Goal: Task Accomplishment & Management: Manage account settings

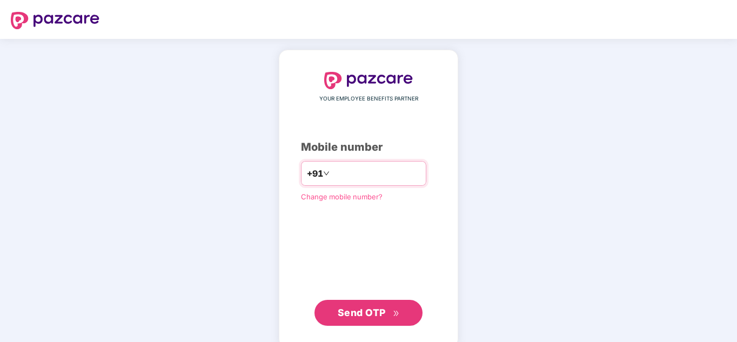
paste input "**********"
type input "**********"
click at [365, 316] on span "Send OTP" at bounding box center [362, 312] width 48 height 11
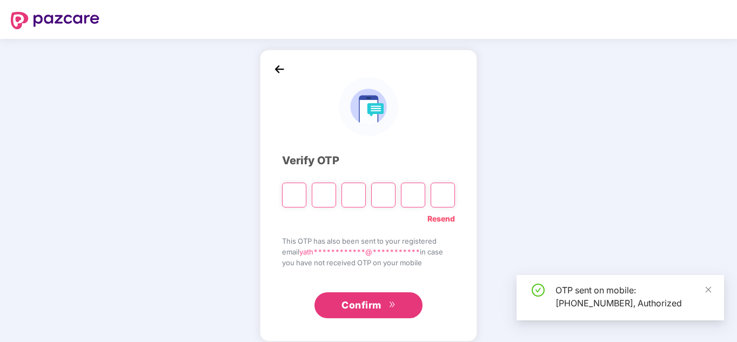
type input "*"
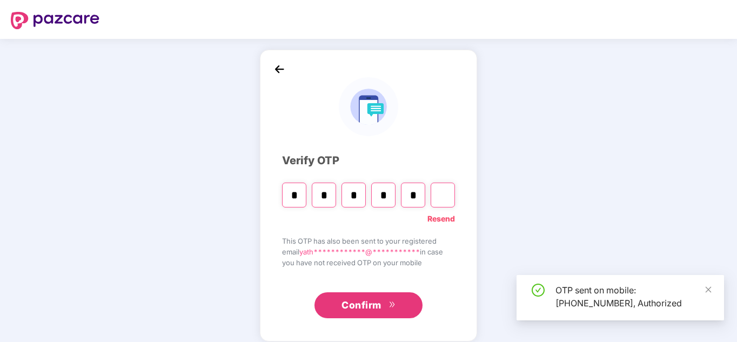
type input "*"
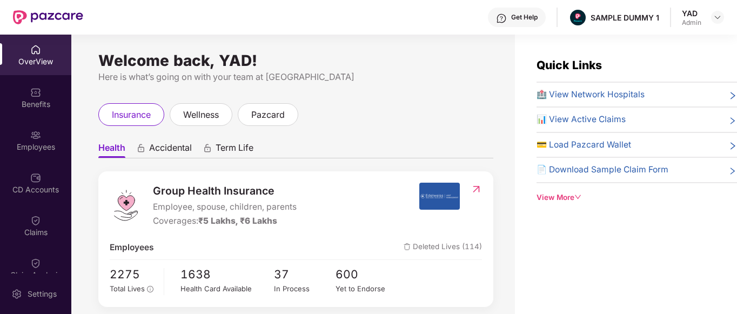
scroll to position [11, 0]
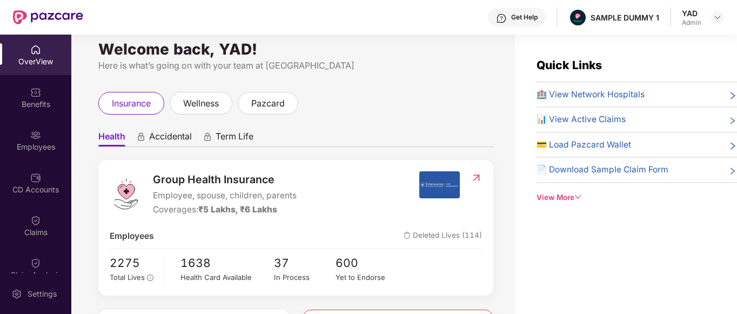
click at [555, 199] on div "View More" at bounding box center [637, 197] width 200 height 11
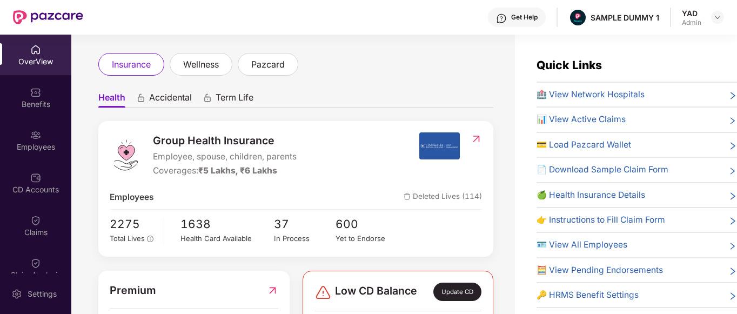
scroll to position [0, 0]
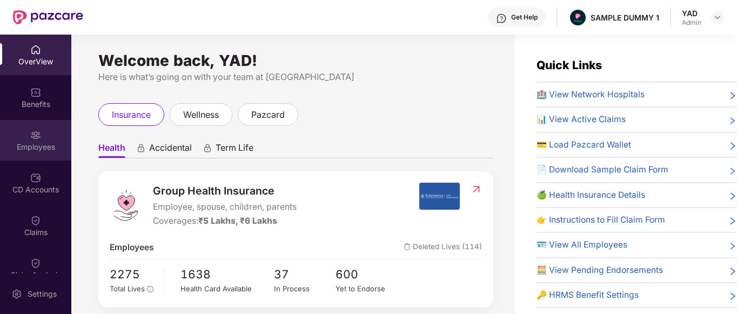
click at [4, 145] on div "Employees" at bounding box center [35, 147] width 71 height 11
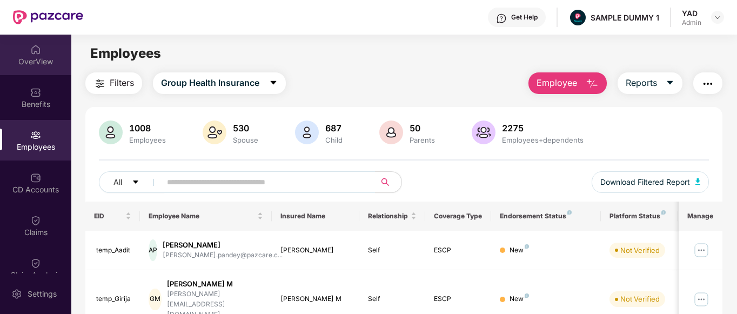
click at [24, 62] on div "OverView" at bounding box center [35, 61] width 71 height 11
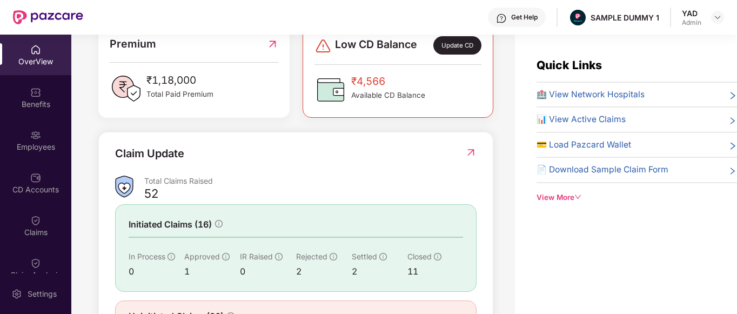
scroll to position [261, 0]
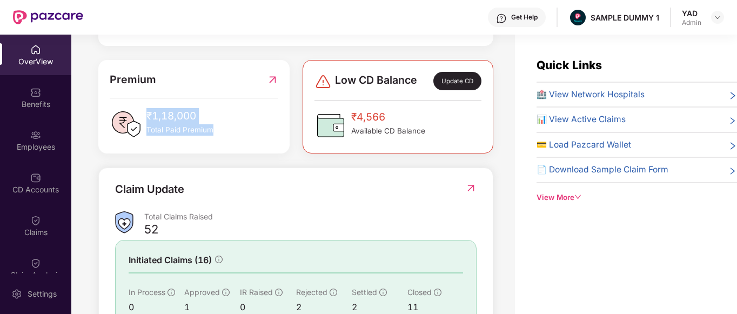
drag, startPoint x: 146, startPoint y: 111, endPoint x: 228, endPoint y: 125, distance: 82.7
click at [228, 125] on div "₹1,18,000 Total Paid Premium" at bounding box center [194, 124] width 168 height 32
click at [228, 131] on div "₹1,18,000 Total Paid Premium" at bounding box center [194, 124] width 168 height 32
drag, startPoint x: 149, startPoint y: 115, endPoint x: 225, endPoint y: 125, distance: 77.5
click at [225, 125] on div "₹1,18,000 Total Paid Premium" at bounding box center [194, 124] width 168 height 32
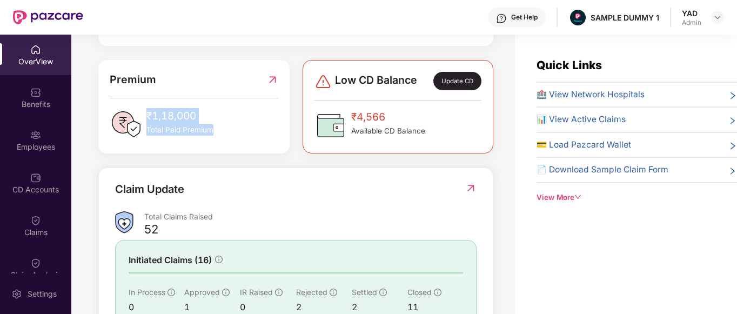
click at [225, 125] on div "₹1,18,000 Total Paid Premium" at bounding box center [194, 124] width 168 height 32
drag, startPoint x: 148, startPoint y: 115, endPoint x: 211, endPoint y: 129, distance: 65.2
click at [211, 129] on div "₹1,18,000 Total Paid Premium" at bounding box center [179, 124] width 67 height 32
click at [242, 127] on div "₹1,18,000 Total Paid Premium" at bounding box center [194, 124] width 168 height 32
drag, startPoint x: 352, startPoint y: 123, endPoint x: 414, endPoint y: 124, distance: 62.7
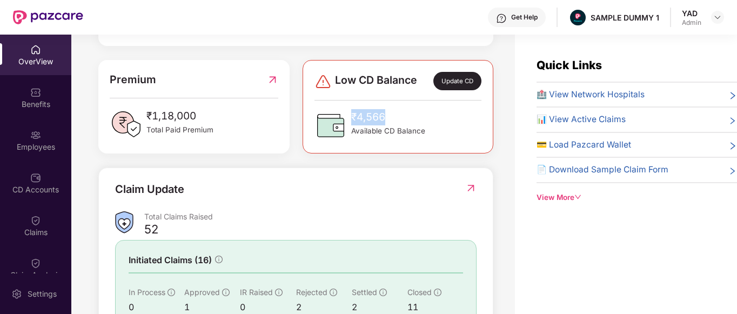
click at [414, 124] on span "₹4,566" at bounding box center [388, 117] width 74 height 16
click at [378, 140] on div "₹4,566 Available CD Balance" at bounding box center [388, 125] width 74 height 32
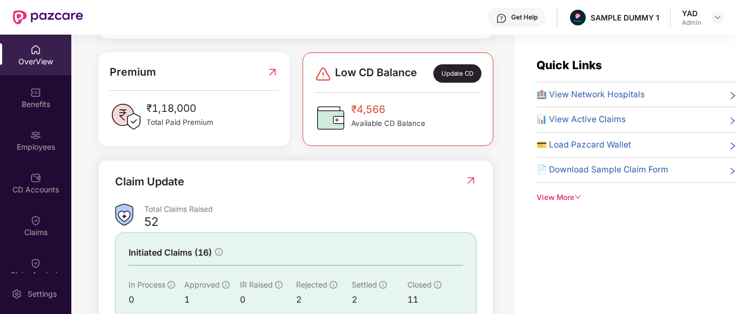
scroll to position [0, 0]
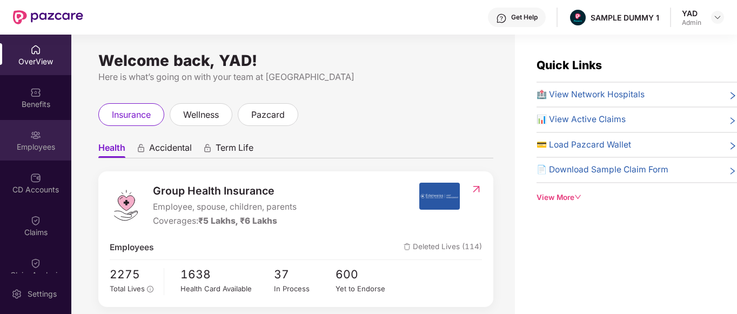
click at [10, 139] on div "Employees" at bounding box center [35, 140] width 71 height 41
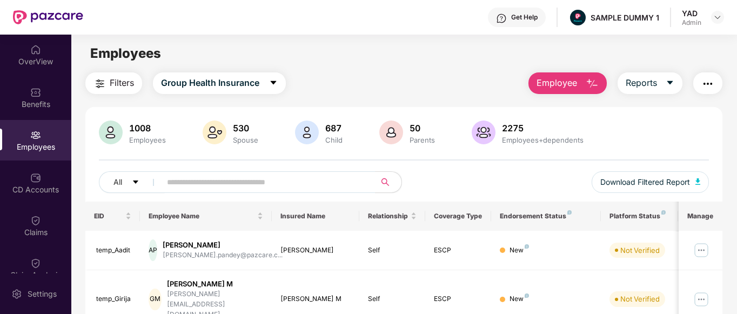
click at [708, 85] on img "button" at bounding box center [707, 83] width 13 height 13
click at [410, 81] on div "Filters Group Health Insurance Employee Reports" at bounding box center [404, 83] width 638 height 22
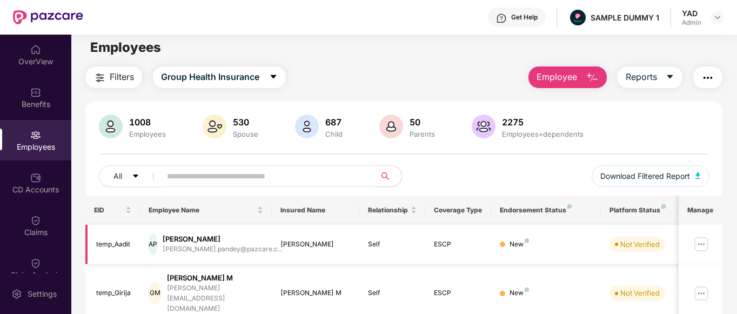
scroll to position [45, 0]
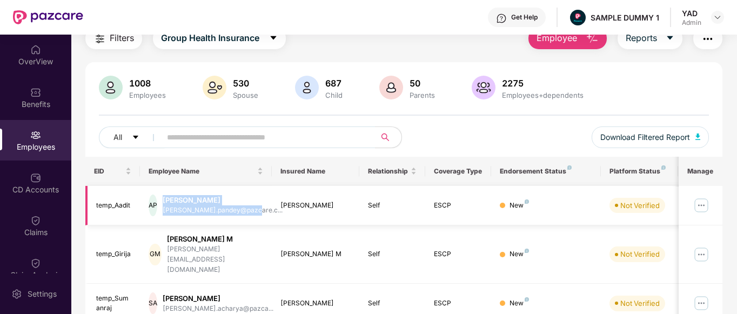
drag, startPoint x: 172, startPoint y: 200, endPoint x: 262, endPoint y: 211, distance: 90.3
click at [262, 211] on div "AP Aadit Pandey aadit.pandey@pazcare.c..." at bounding box center [206, 206] width 115 height 22
click at [236, 198] on div "Aadit Pandey" at bounding box center [223, 200] width 120 height 10
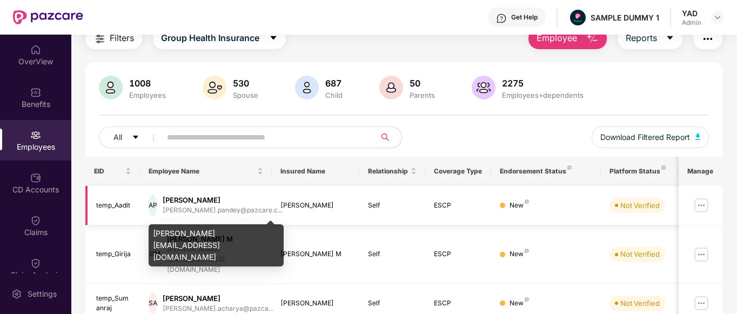
scroll to position [0, 0]
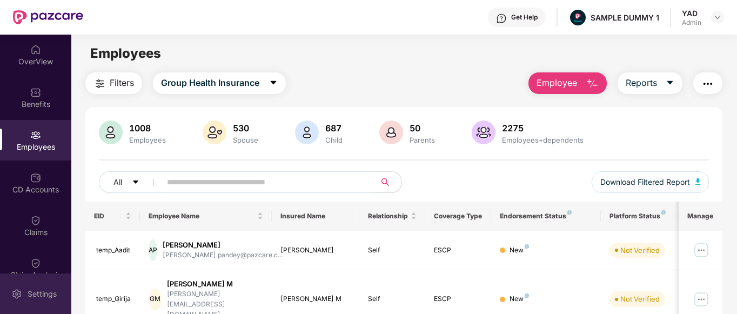
click at [15, 290] on img at bounding box center [16, 294] width 11 height 11
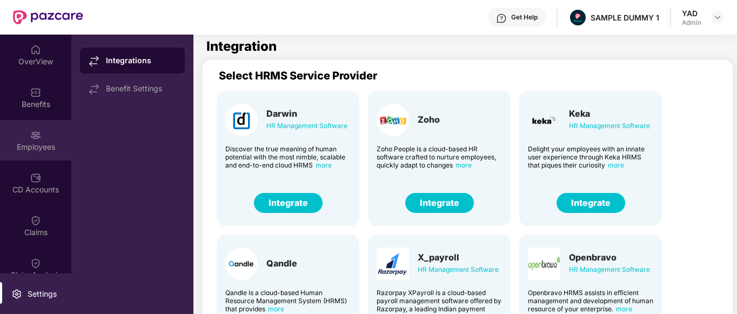
click at [21, 152] on div "Employees" at bounding box center [35, 147] width 71 height 11
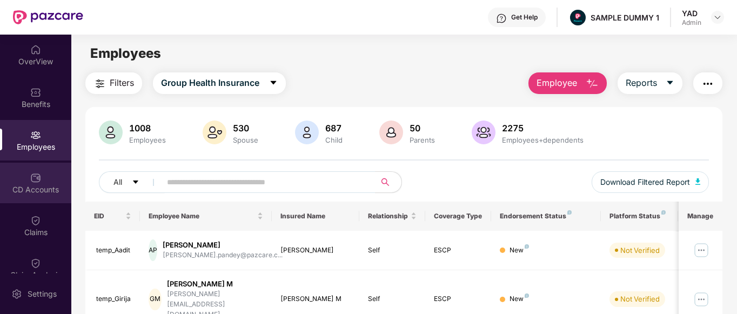
click at [18, 189] on div "CD Accounts" at bounding box center [35, 189] width 71 height 11
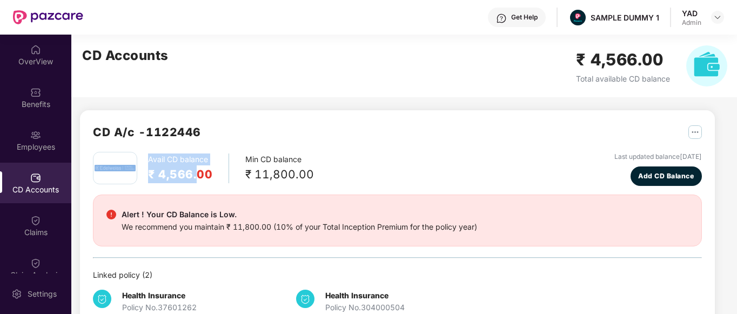
drag, startPoint x: 138, startPoint y: 166, endPoint x: 198, endPoint y: 173, distance: 60.4
click at [198, 173] on div "Avail CD balance ₹ 4,566.00 Min CD balance ₹ 11,800.00" at bounding box center [203, 168] width 221 height 32
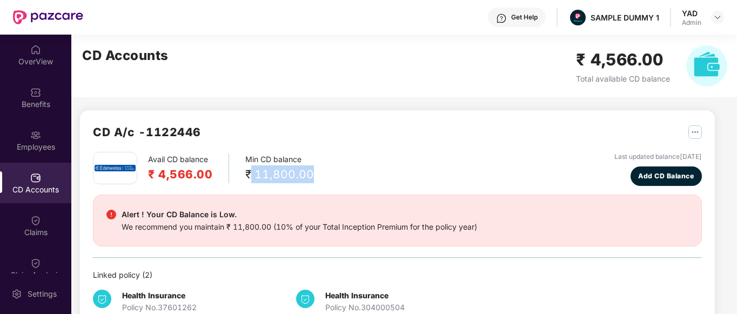
drag, startPoint x: 246, startPoint y: 172, endPoint x: 319, endPoint y: 176, distance: 72.5
click at [319, 176] on div "Avail CD balance ₹ 4,566.00 Min CD balance ₹ 11,800.00 Last updated balance 23 …" at bounding box center [397, 169] width 609 height 34
click at [321, 176] on div "Avail CD balance ₹ 4,566.00 Min CD balance ₹ 11,800.00 Last updated balance 23 …" at bounding box center [397, 169] width 609 height 34
drag, startPoint x: 250, startPoint y: 176, endPoint x: 305, endPoint y: 166, distance: 56.5
click at [305, 166] on div "₹ 11,800.00" at bounding box center [279, 174] width 69 height 18
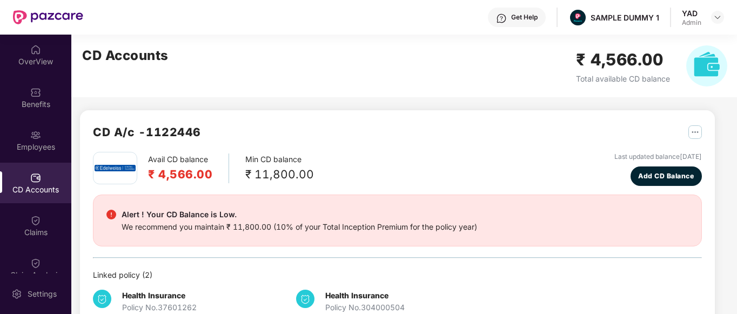
click at [324, 177] on div "Avail CD balance ₹ 4,566.00 Min CD balance ₹ 11,800.00 Last updated balance 23 …" at bounding box center [397, 169] width 609 height 34
drag, startPoint x: 248, startPoint y: 174, endPoint x: 347, endPoint y: 179, distance: 99.6
click at [347, 179] on div "Avail CD balance ₹ 4,566.00 Min CD balance ₹ 11,800.00 Last updated balance 23 …" at bounding box center [397, 169] width 609 height 34
click at [654, 176] on span "Add CD Balance" at bounding box center [666, 176] width 56 height 10
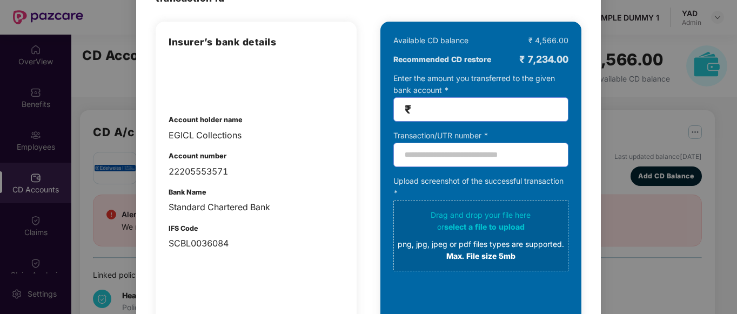
scroll to position [76, 0]
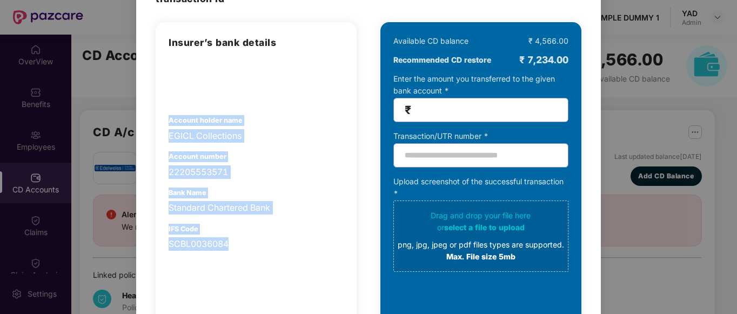
drag, startPoint x: 161, startPoint y: 124, endPoint x: 245, endPoint y: 242, distance: 144.4
click at [245, 242] on div "Insurer’s bank details Account holder name EGICL Collections Account number 222…" at bounding box center [256, 195] width 201 height 346
click at [257, 240] on div "SCBL0036084" at bounding box center [256, 244] width 175 height 14
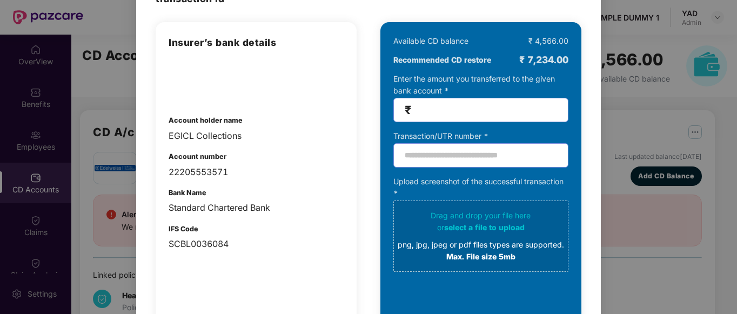
scroll to position [0, 0]
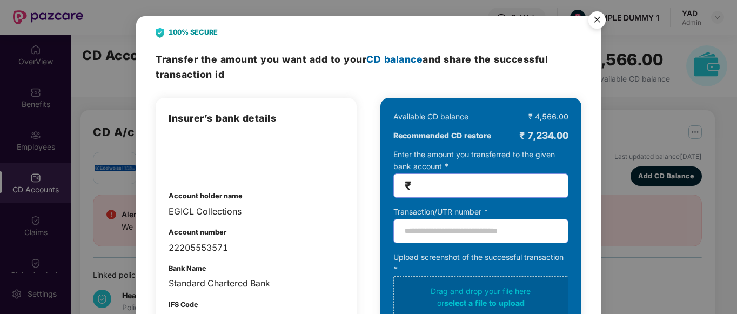
click at [592, 19] on img "Close" at bounding box center [597, 21] width 30 height 30
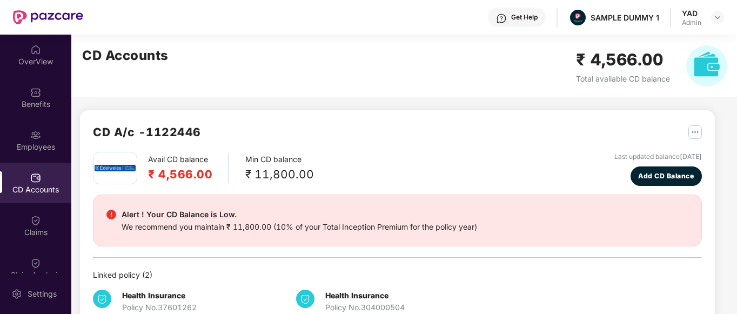
click at [579, 274] on div "Linked policy ( 2 )" at bounding box center [397, 275] width 609 height 12
drag, startPoint x: 146, startPoint y: 166, endPoint x: 204, endPoint y: 182, distance: 59.9
click at [204, 182] on div "Avail CD balance ₹ 4,566.00 Min CD balance ₹ 11,800.00" at bounding box center [203, 168] width 221 height 32
click at [210, 184] on div "Avail CD balance ₹ 4,566.00 Min CD balance ₹ 11,800.00 Last updated balance 23 …" at bounding box center [397, 169] width 609 height 34
drag, startPoint x: 153, startPoint y: 175, endPoint x: 209, endPoint y: 182, distance: 55.6
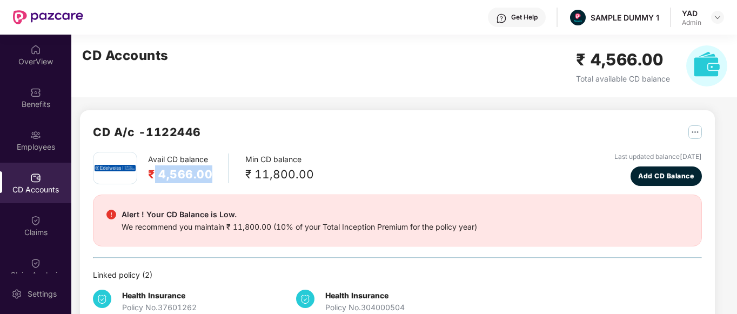
click at [209, 182] on h2 "₹ 4,566.00" at bounding box center [180, 174] width 64 height 18
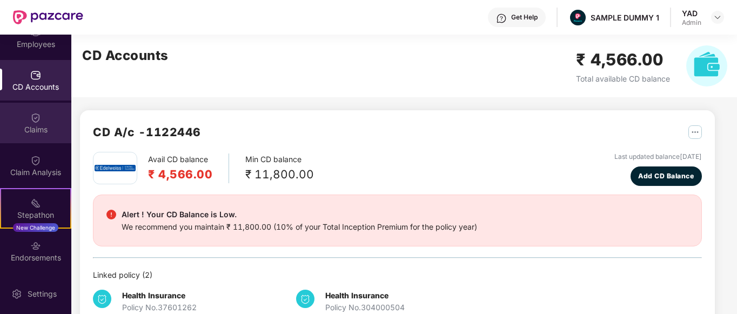
scroll to position [103, 0]
click at [41, 125] on div "Claims" at bounding box center [35, 129] width 71 height 11
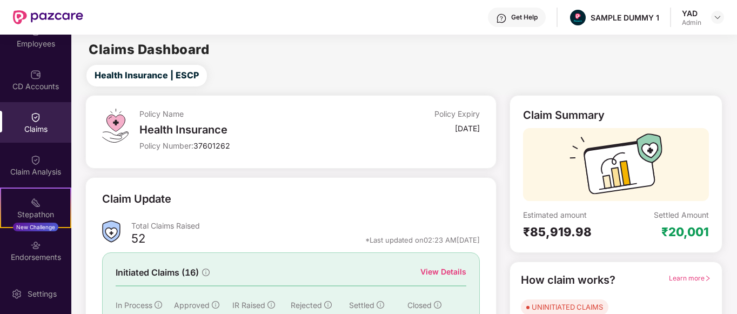
scroll to position [106, 0]
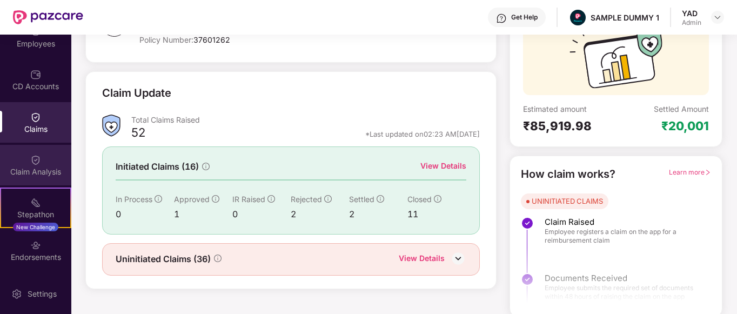
click at [9, 170] on div "Claim Analysis" at bounding box center [35, 171] width 71 height 11
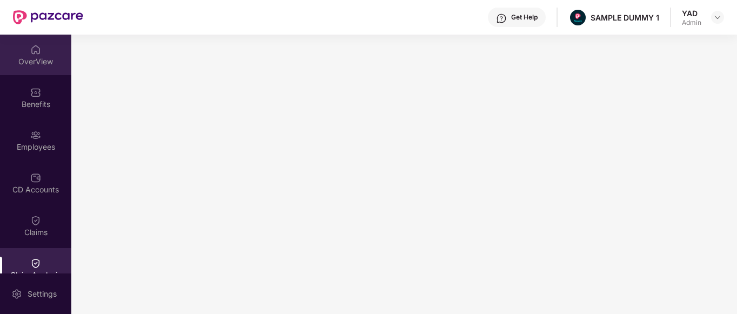
click at [25, 70] on div "OverView" at bounding box center [35, 55] width 71 height 41
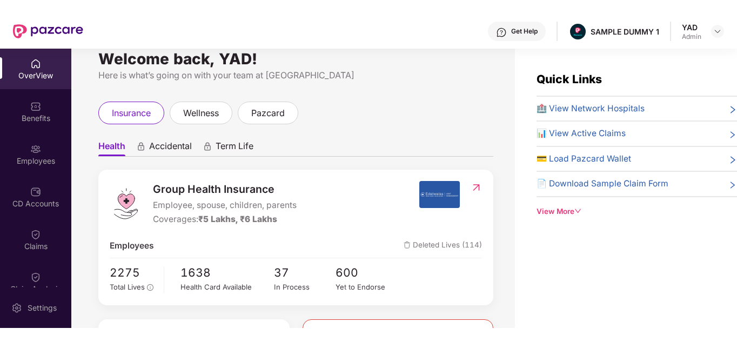
scroll to position [16, 0]
